Goal: Navigation & Orientation: Go to known website

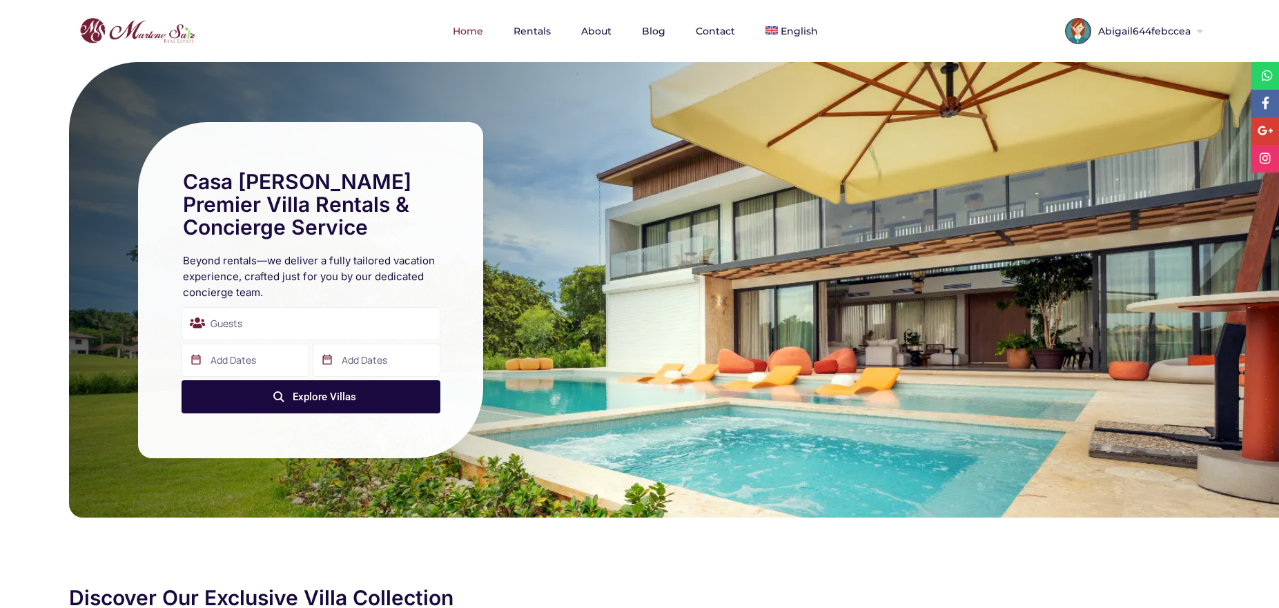
click at [674, 213] on div "Casa de Campo's Premier Villa Rentals & Concierge Service Beyond rentals—we del…" at bounding box center [674, 289] width 1210 height 455
